Goal: Communication & Community: Participate in discussion

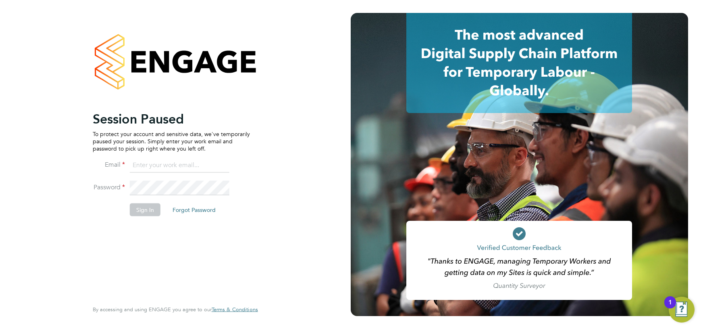
type input "amber@tr2rec.com"
click at [143, 206] on button "Sign In" at bounding box center [145, 209] width 31 height 13
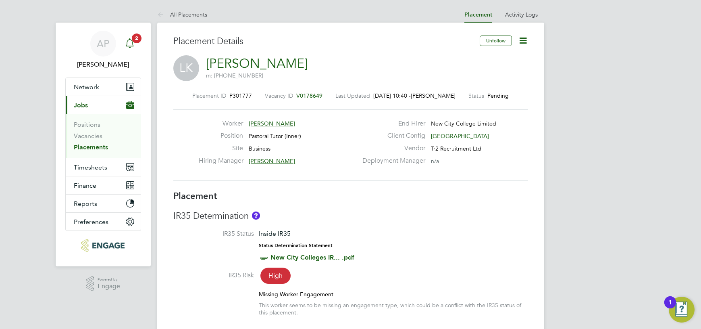
click at [136, 38] on span "2" at bounding box center [137, 38] width 10 height 10
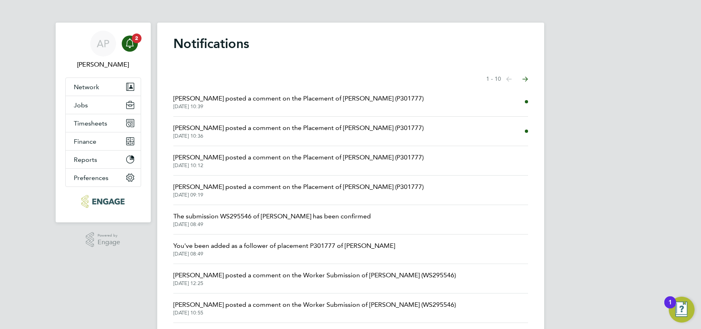
click at [296, 130] on span "[PERSON_NAME] posted a comment on the Placement of [PERSON_NAME] (P301777)" at bounding box center [298, 128] width 250 height 10
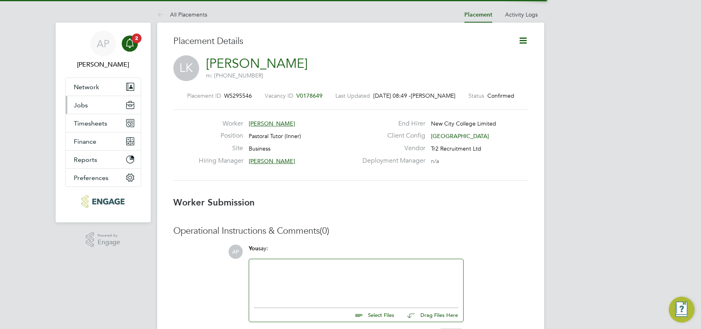
scroll to position [4, 4]
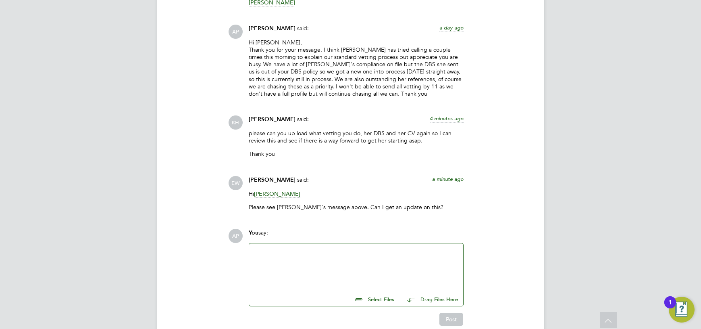
click at [279, 264] on div at bounding box center [356, 265] width 205 height 35
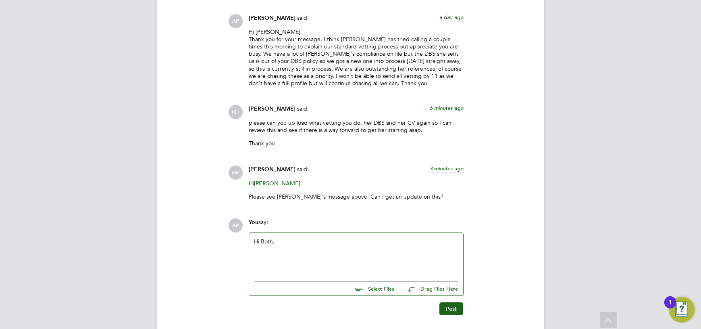
scroll to position [1343, 0]
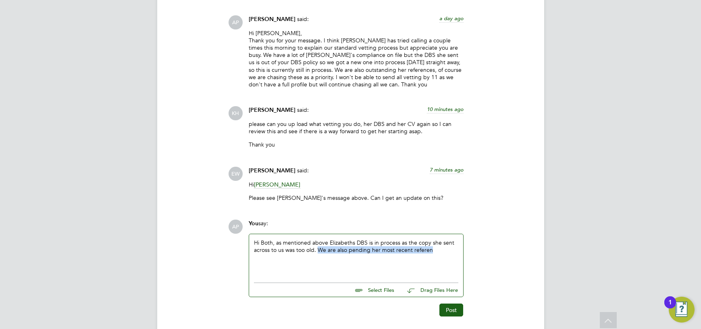
drag, startPoint x: 441, startPoint y: 250, endPoint x: 317, endPoint y: 249, distance: 123.4
click at [317, 249] on div "Hi Both, as mentioned above Elizabeths DBS is in process as the copy she sent a…" at bounding box center [356, 256] width 205 height 35
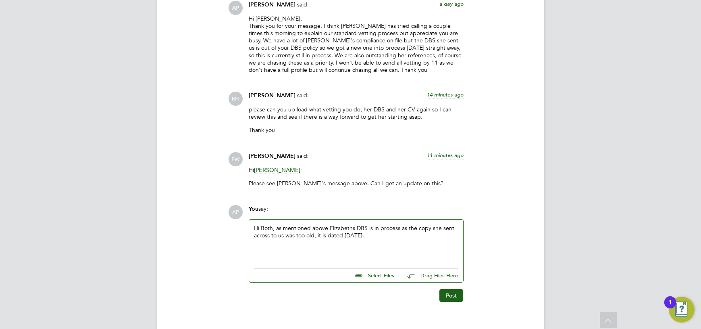
scroll to position [1371, 0]
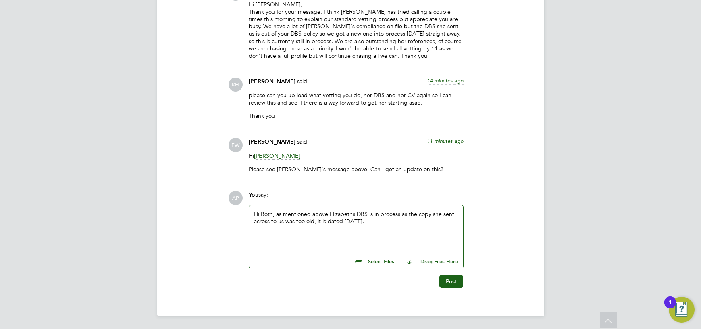
click at [384, 236] on div "Hi Both, as mentioned above Elizabeths DBS is in process as the copy she sent a…" at bounding box center [356, 227] width 205 height 35
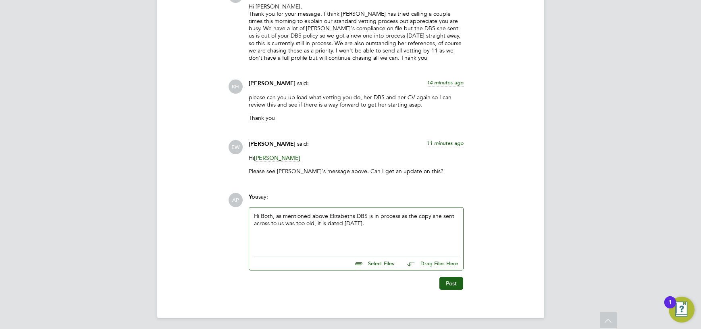
click at [401, 232] on div "Hi Both, as mentioned above Elizabeths DBS is in process as the copy she sent a…" at bounding box center [356, 229] width 205 height 35
drag, startPoint x: 395, startPoint y: 228, endPoint x: 388, endPoint y: 236, distance: 10.6
click at [382, 228] on div "Hi Both, as mentioned above Elizabeths DBS is in process as the copy she sent a…" at bounding box center [356, 228] width 205 height 35
click at [388, 241] on div "Hi Both, as mentioned above Elizabeths DBS is in process as the copy she sent a…" at bounding box center [356, 228] width 205 height 35
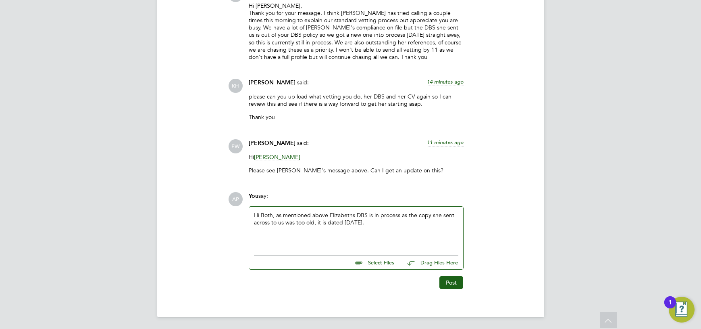
click at [277, 215] on div "Hi Both, as mentioned above Elizabeths DBS is in process as the copy she sent a…" at bounding box center [356, 228] width 205 height 35
drag, startPoint x: 400, startPoint y: 225, endPoint x: 278, endPoint y: 213, distance: 122.0
click at [276, 214] on div "Hi Both, as mentioned above Elizabeths DBS is in process as the copy she sent a…" at bounding box center [356, 228] width 205 height 35
drag, startPoint x: 359, startPoint y: 222, endPoint x: 364, endPoint y: 222, distance: 4.5
click at [359, 222] on div "Hi Both, sorry for the confusion as mentioned above we have put her a new DBS i…" at bounding box center [356, 228] width 205 height 35
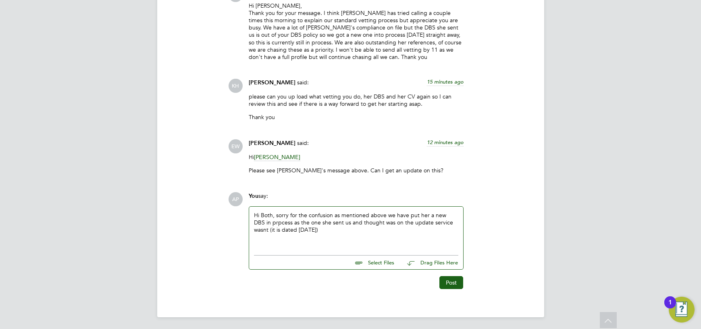
click at [444, 221] on div "Hi Both, sorry for the confusion as mentioned above we have put her a new DBS i…" at bounding box center [356, 228] width 205 height 35
click at [449, 223] on div "Hi Both, sorry for the confusion as mentioned above we have put her a new DBS i…" at bounding box center [356, 228] width 205 height 35
click at [354, 229] on div "Hi Both, sorry for the confusion as mentioned above we have put her a new DBS i…" at bounding box center [356, 228] width 205 height 35
click at [277, 223] on div "Hi Both, sorry for the confusion as mentioned above we have put her a new DBS i…" at bounding box center [356, 228] width 205 height 35
click at [336, 229] on div "Hi Both, sorry for the confusion as mentioned above we have put her a new DBS i…" at bounding box center [356, 228] width 205 height 35
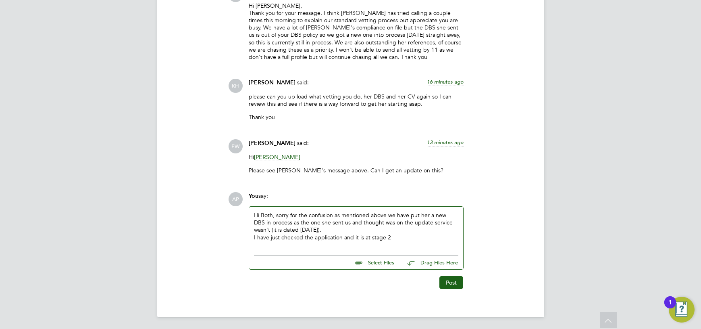
click at [352, 237] on div "I have just checked the application and it is at stage 2" at bounding box center [356, 237] width 205 height 7
click at [395, 240] on div "I have just checked the application and unfortunatley it is at stage 2" at bounding box center [356, 237] width 205 height 7
click at [374, 237] on div "I have just checked the application and unfortunatley it is at stage 2" at bounding box center [356, 237] width 205 height 7
click at [330, 217] on div "Hi Both, sorry for the confusion as mentioned above we have put her a new DBS i…" at bounding box center [356, 228] width 205 height 35
click at [335, 229] on div "Hi Both, sorry for the confusion, as mentioned above we have put her a new DBS …" at bounding box center [356, 228] width 205 height 35
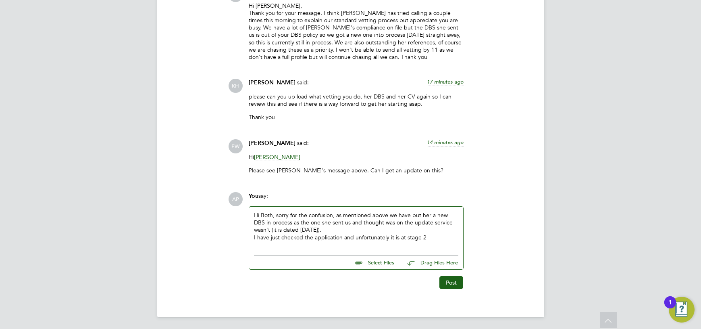
click at [446, 238] on div "I have just checked the application and unfortunately it is at stage 2" at bounding box center [356, 237] width 205 height 7
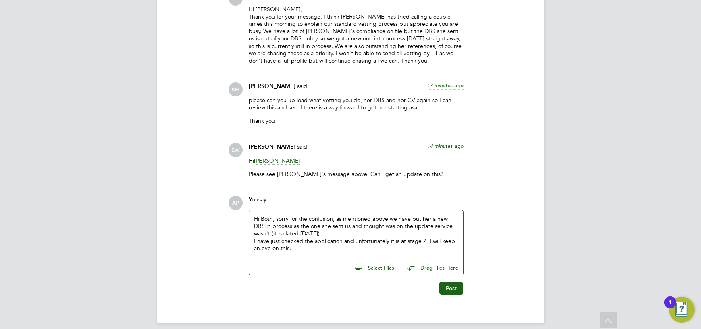
scroll to position [1369, 0]
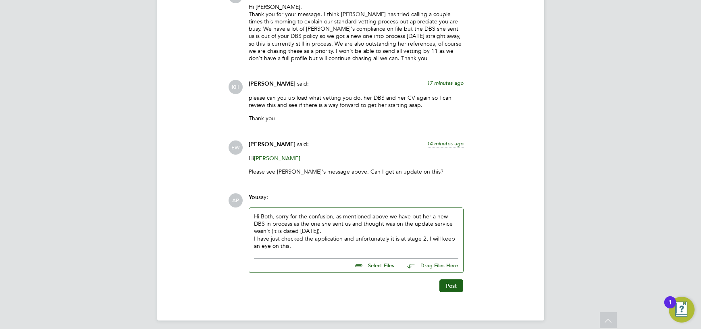
click at [257, 223] on div "Hi Both, sorry for the confusion, as mentioned above we have put her a new DBS …" at bounding box center [356, 231] width 205 height 37
click at [338, 246] on div "I have just checked the application and unfortunately it is at stage 2, I will …" at bounding box center [356, 242] width 205 height 15
click at [455, 278] on div "Post" at bounding box center [355, 282] width 223 height 19
click at [451, 288] on button "Post" at bounding box center [452, 285] width 24 height 13
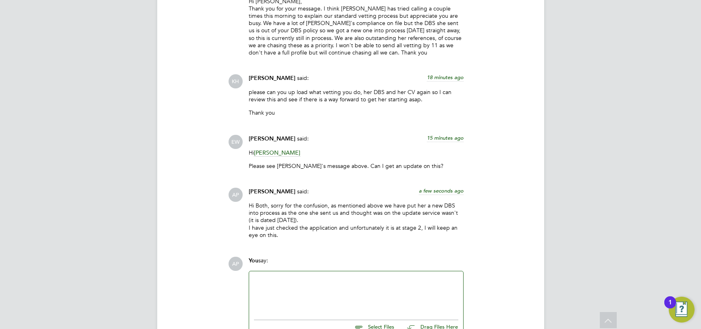
scroll to position [1374, 0]
